Goal: Task Accomplishment & Management: Use online tool/utility

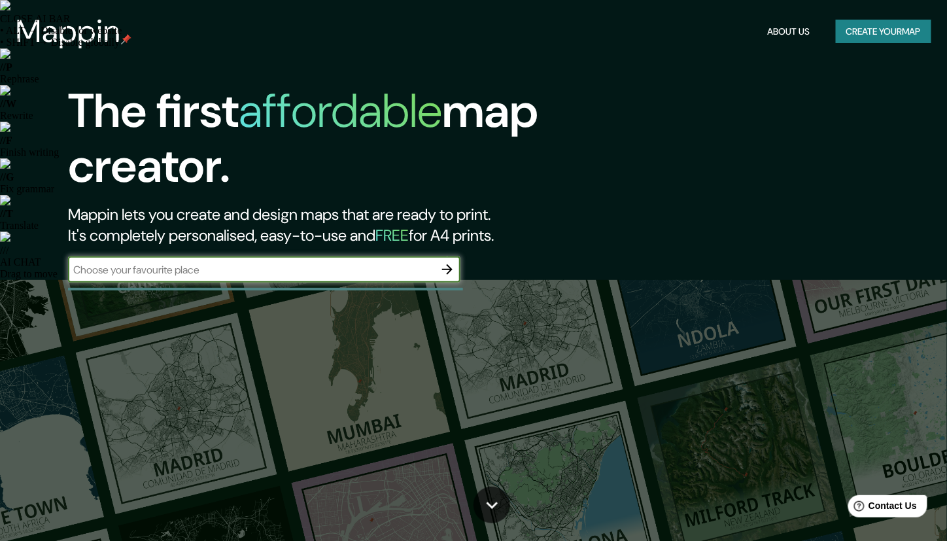
click at [132, 269] on input "text" at bounding box center [251, 269] width 366 height 15
click at [441, 265] on icon "button" at bounding box center [447, 269] width 16 height 16
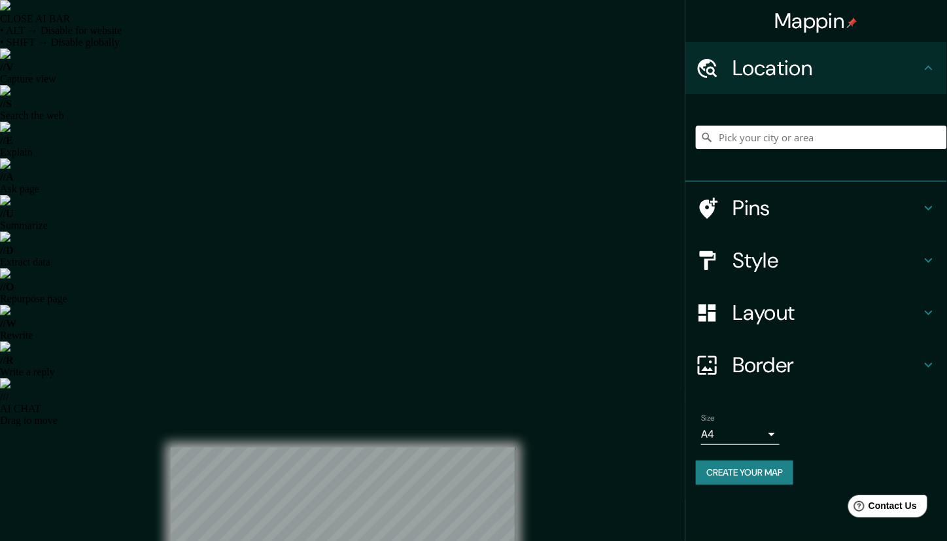
drag, startPoint x: 388, startPoint y: 375, endPoint x: 405, endPoint y: 375, distance: 17.0
drag, startPoint x: 416, startPoint y: 104, endPoint x: 397, endPoint y: 140, distance: 40.3
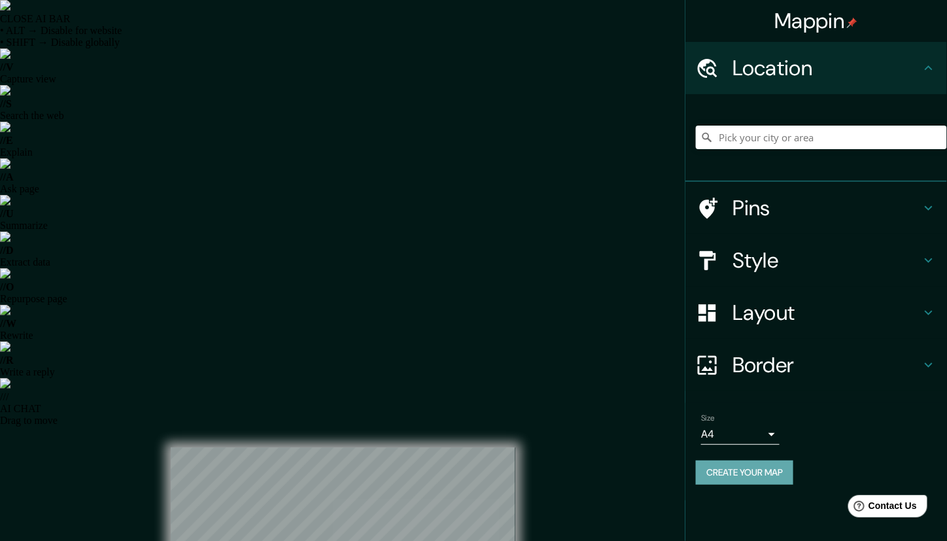
click at [773, 477] on button "Create your map" at bounding box center [744, 472] width 97 height 24
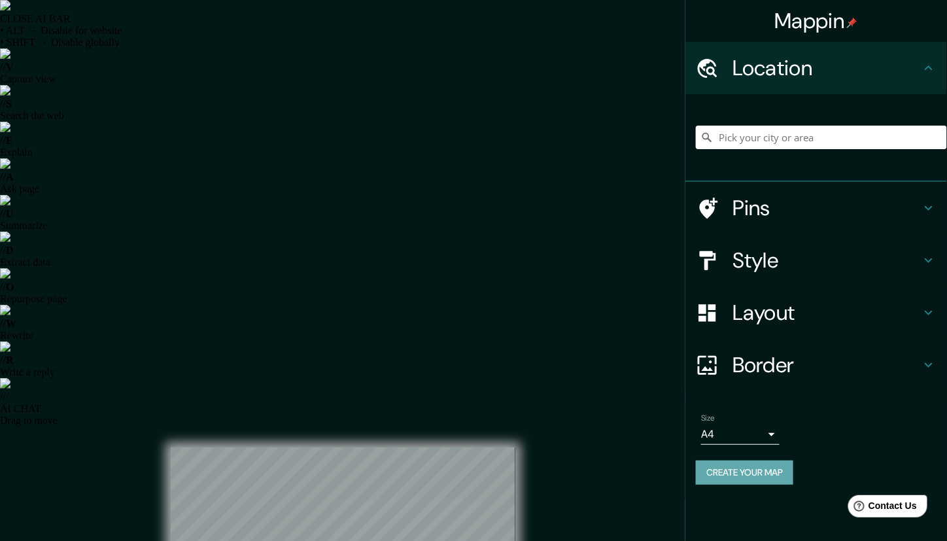
click at [761, 472] on button "Create your map" at bounding box center [744, 472] width 97 height 24
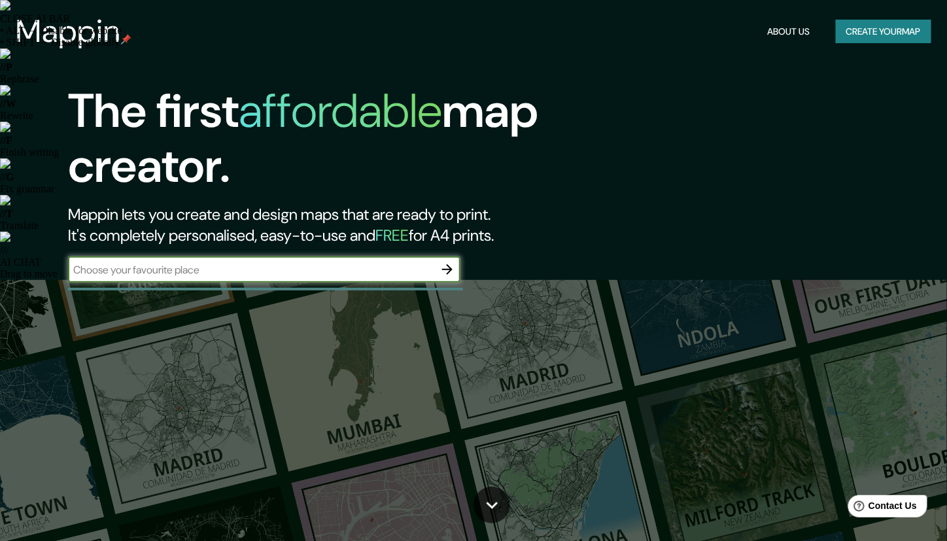
click at [443, 271] on icon "button" at bounding box center [447, 269] width 16 height 16
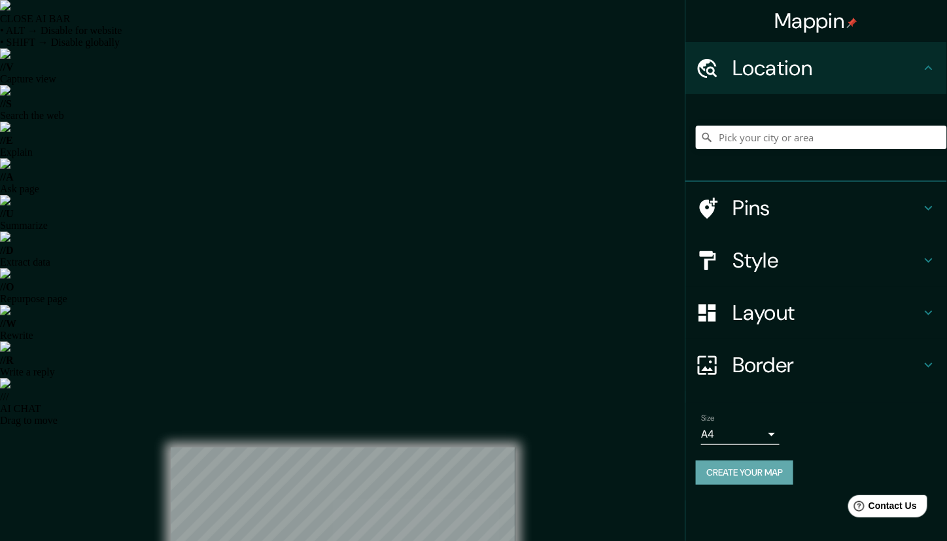
click at [754, 471] on button "Create your map" at bounding box center [744, 472] width 97 height 24
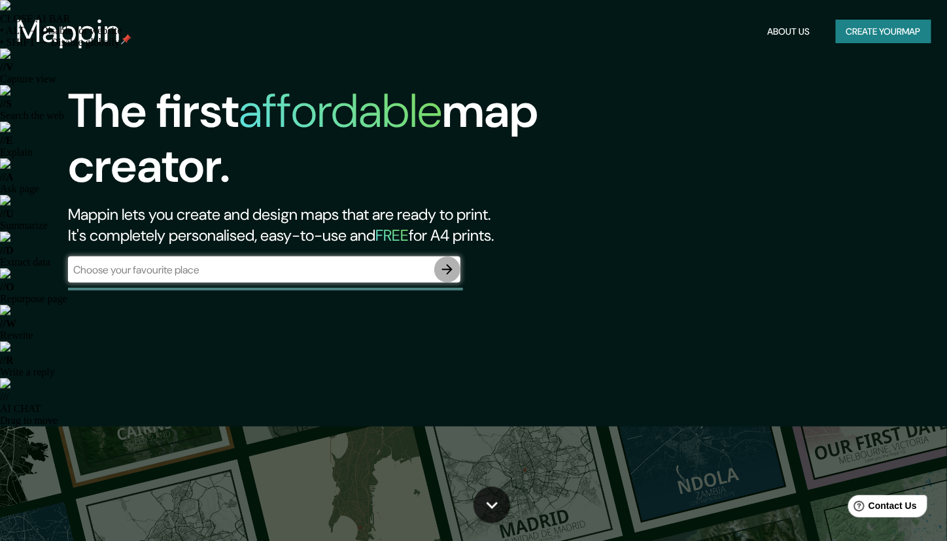
click at [452, 271] on icon "button" at bounding box center [447, 269] width 16 height 16
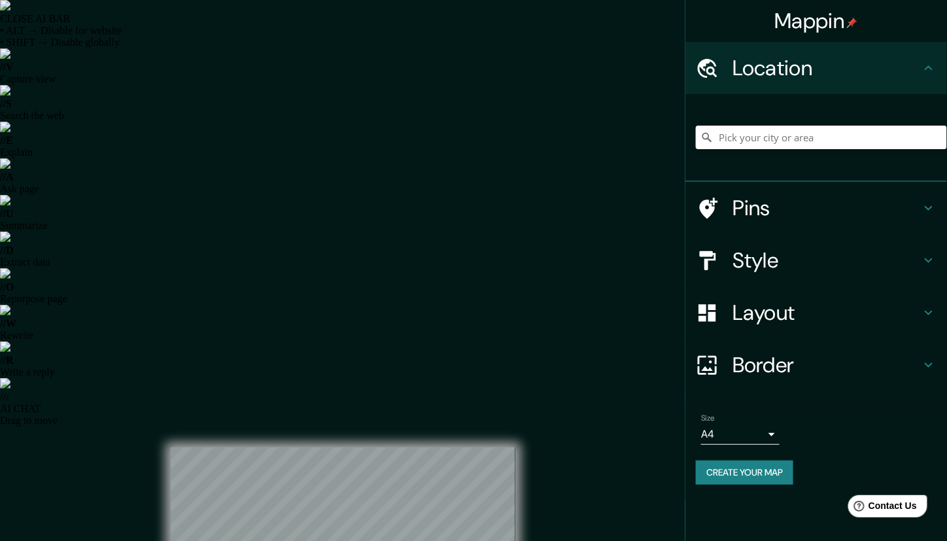
click at [720, 475] on button "Create your map" at bounding box center [744, 472] width 97 height 24
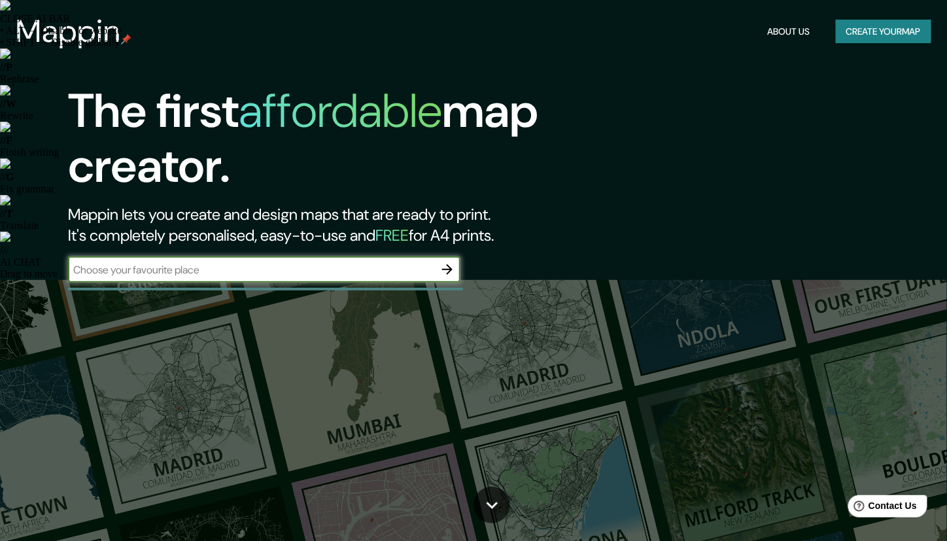
click at [441, 266] on icon "button" at bounding box center [447, 269] width 16 height 16
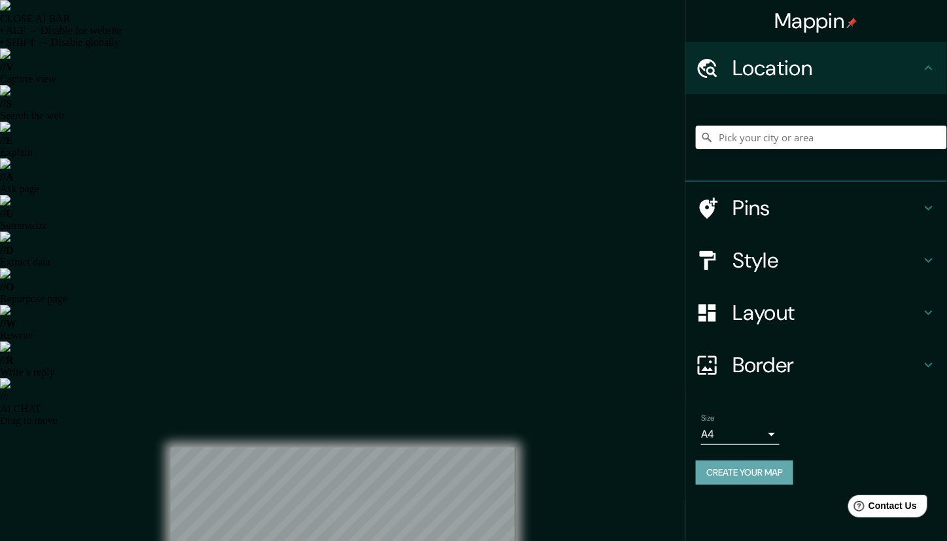
click at [754, 472] on button "Create your map" at bounding box center [744, 472] width 97 height 24
